Goal: Task Accomplishment & Management: Complete application form

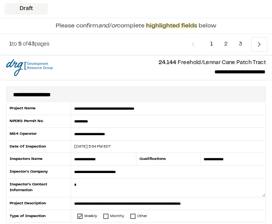
click at [96, 190] on textarea at bounding box center [168, 187] width 194 height 19
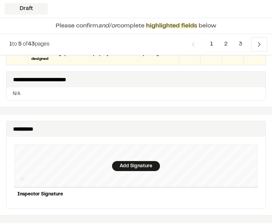
scroll to position [794, 0]
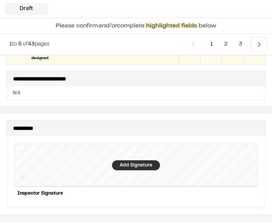
type textarea "**********"
click at [139, 160] on div "Add Signature" at bounding box center [136, 165] width 48 height 10
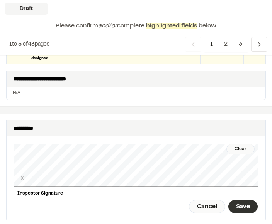
click at [247, 200] on div "Save" at bounding box center [242, 206] width 29 height 13
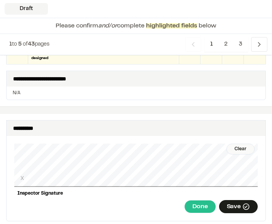
click at [205, 200] on div "Done" at bounding box center [199, 206] width 31 height 13
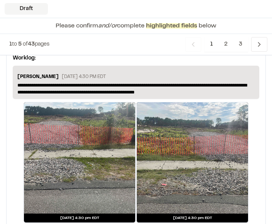
scroll to position [1551, 0]
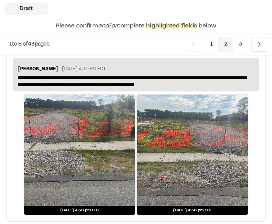
click at [226, 44] on span "2" at bounding box center [225, 44] width 15 height 15
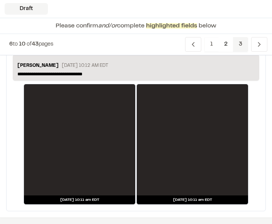
scroll to position [1675, 0]
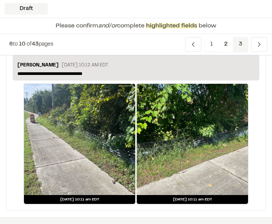
click at [239, 45] on span "3" at bounding box center [240, 44] width 15 height 15
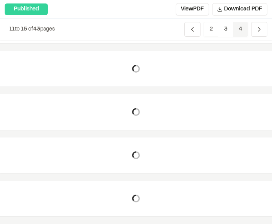
scroll to position [57, 0]
